Goal: Find specific page/section: Find specific page/section

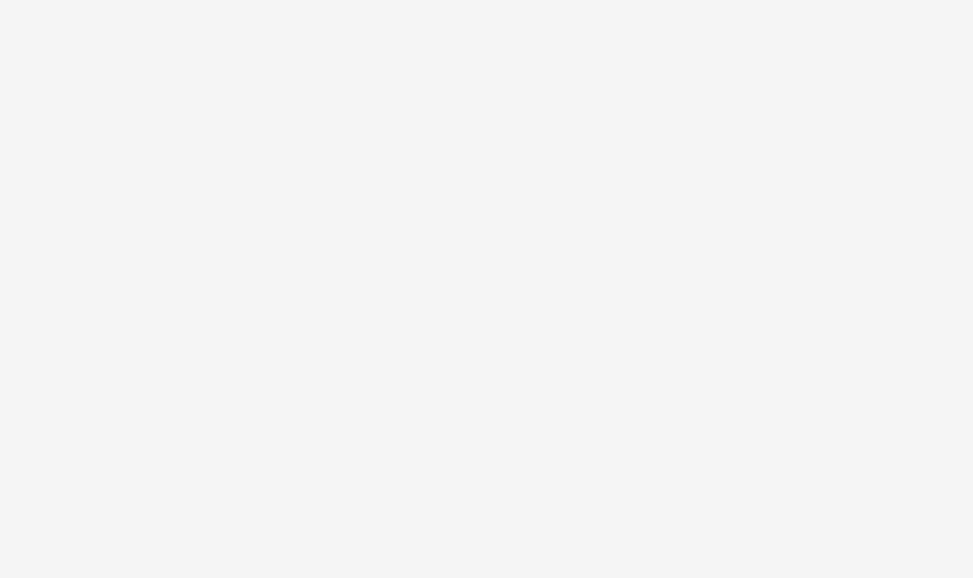
click at [166, 54] on html at bounding box center [486, 289] width 973 height 578
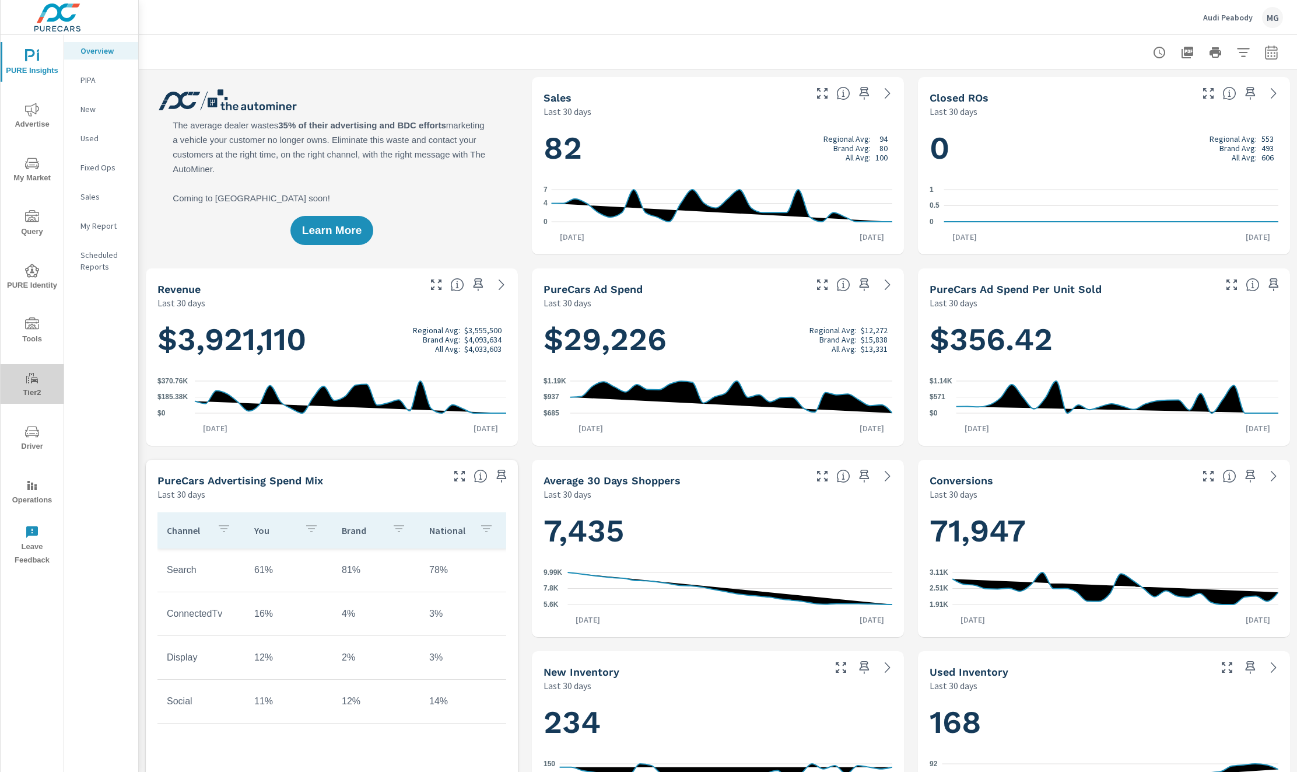
click at [33, 376] on icon "nav menu" at bounding box center [32, 378] width 14 height 14
